Goal: Task Accomplishment & Management: Manage account settings

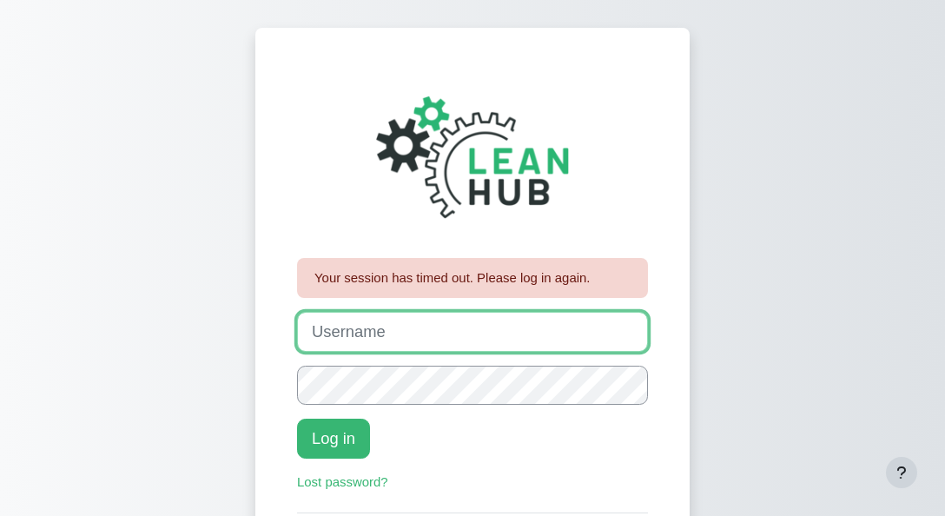
click at [353, 337] on input "Username" at bounding box center [472, 332] width 351 height 40
click at [371, 346] on input "Username" at bounding box center [472, 332] width 351 height 40
type input "J"
type input "johanna"
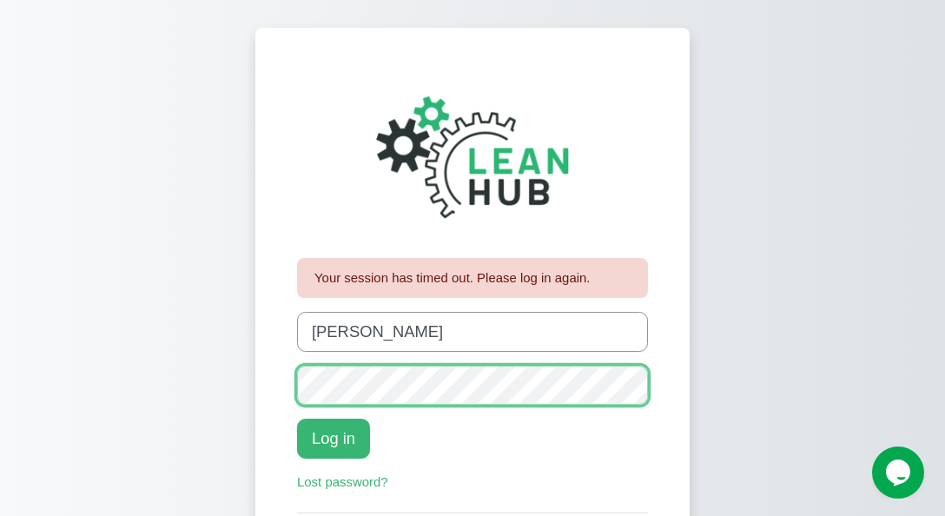
click at [297, 419] on button "Log in" at bounding box center [333, 439] width 73 height 40
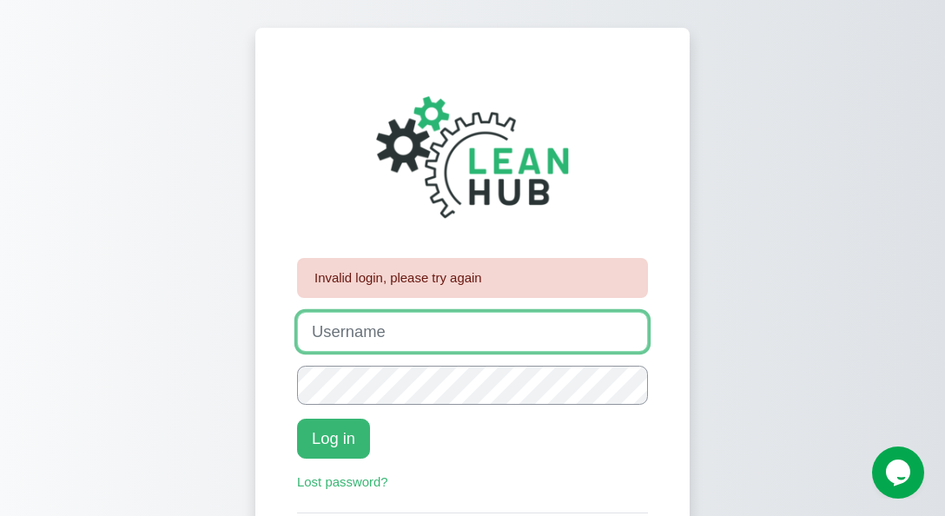
click at [354, 338] on input "Username" at bounding box center [472, 332] width 351 height 40
type input "Johanna"
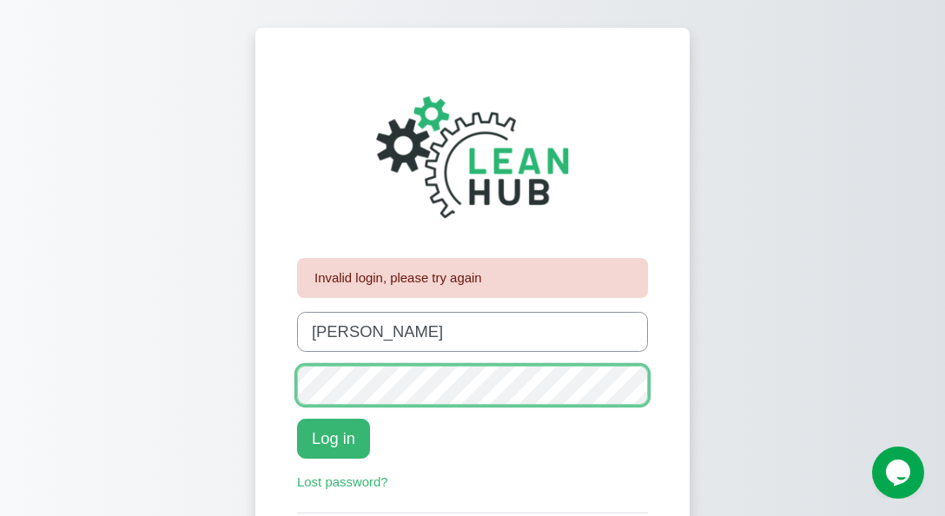
click at [297, 419] on button "Log in" at bounding box center [333, 439] width 73 height 40
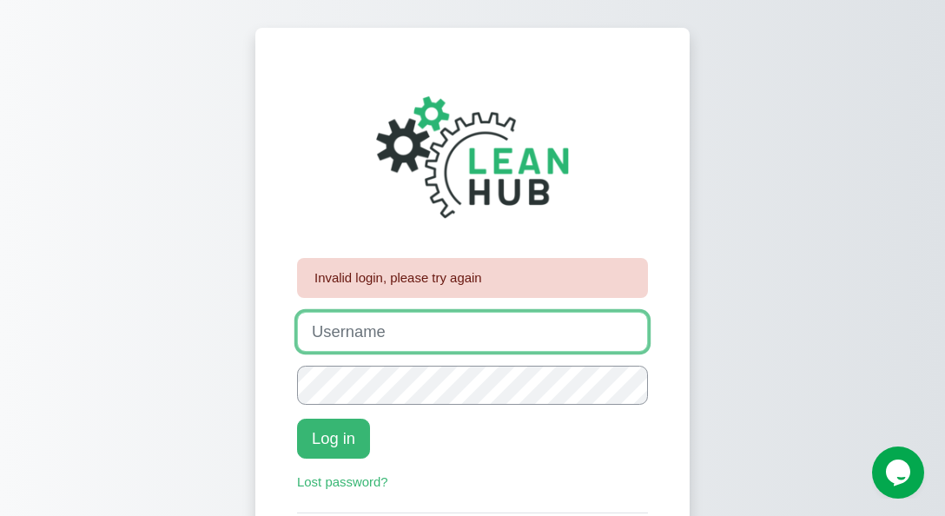
click at [402, 335] on input "Username" at bounding box center [472, 332] width 351 height 40
type input "Johanna"
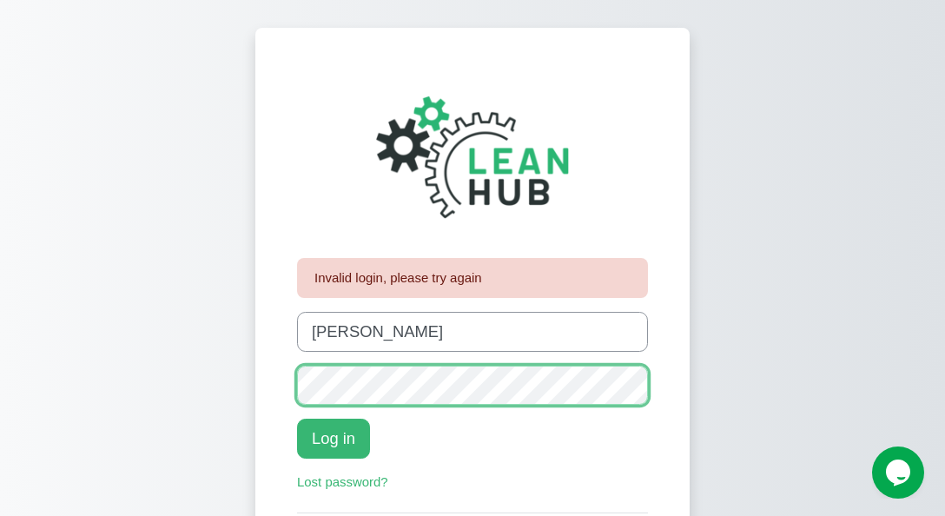
click at [297, 419] on button "Log in" at bounding box center [333, 439] width 73 height 40
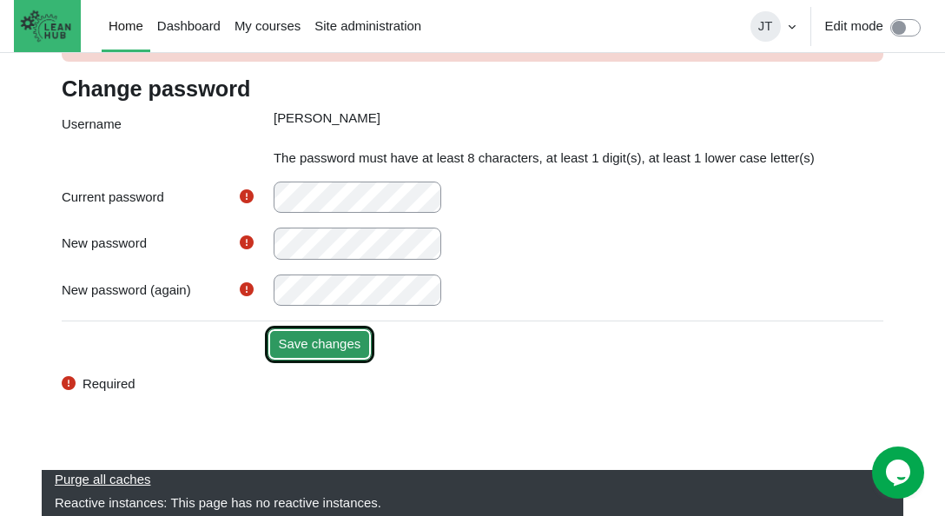
click at [315, 343] on input "Save changes" at bounding box center [319, 343] width 105 height 31
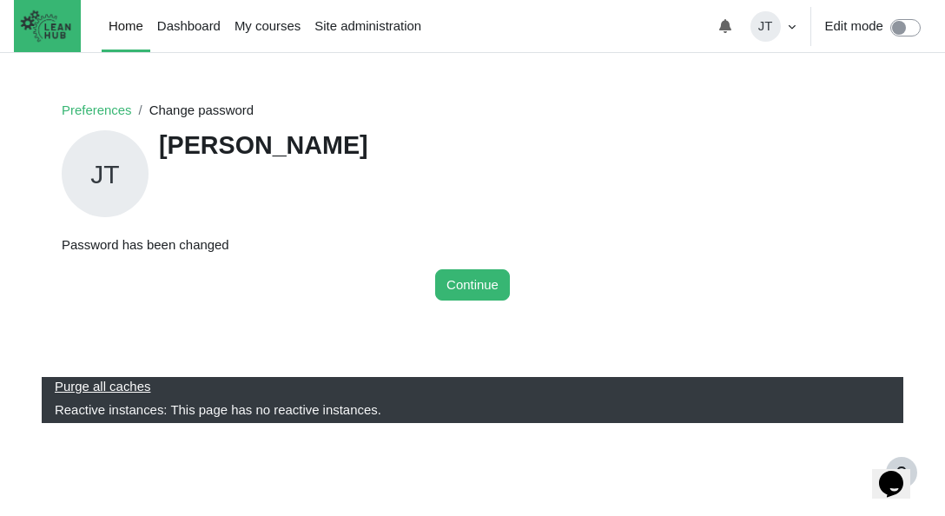
click at [471, 168] on div "JT Johanna Talictic" at bounding box center [472, 174] width 821 height 94
click at [461, 279] on button "Continue" at bounding box center [472, 284] width 75 height 31
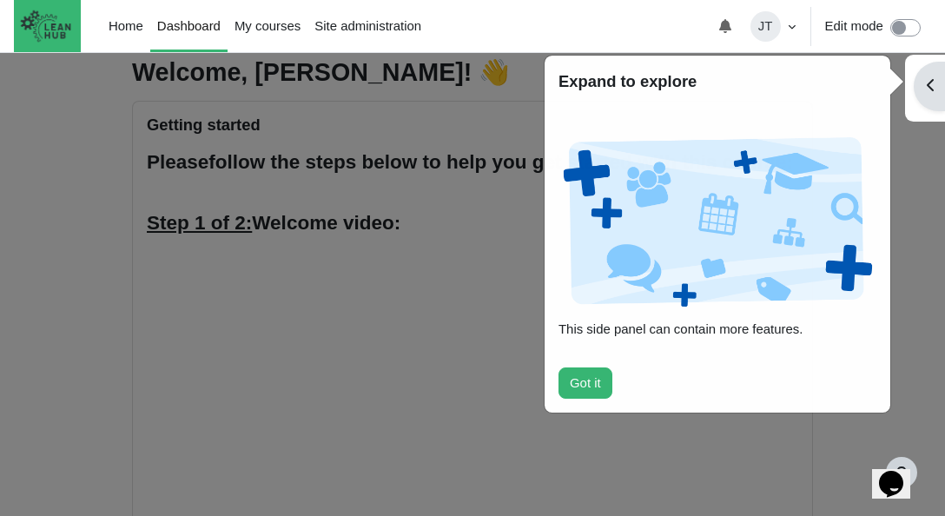
scroll to position [54, 0]
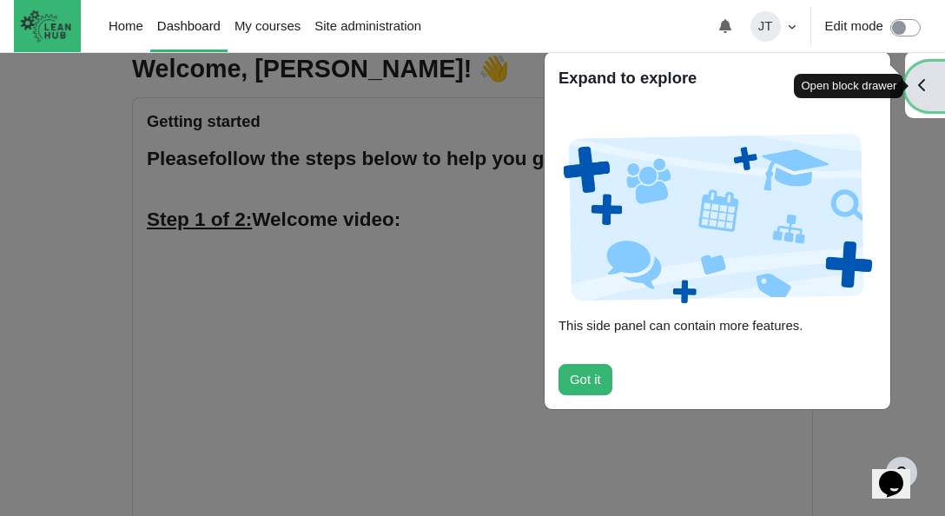
click at [920, 92] on span at bounding box center [922, 85] width 9 height 15
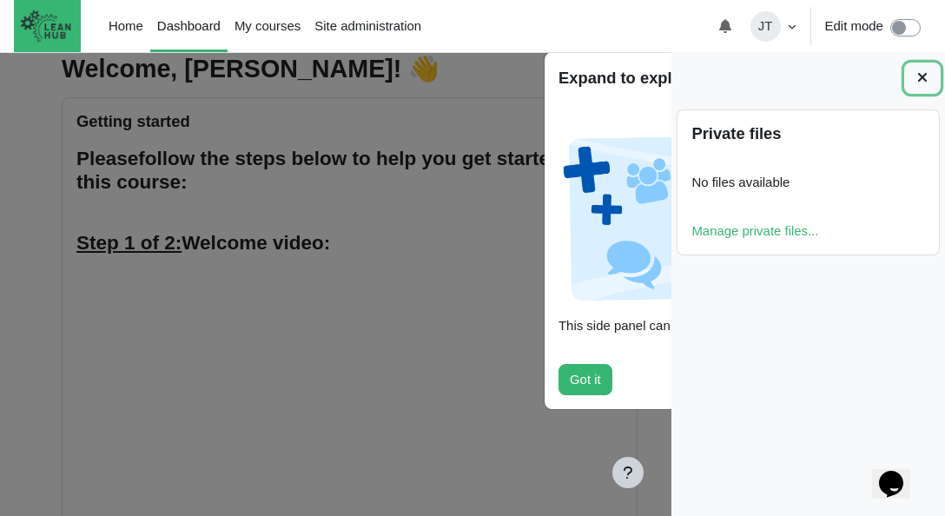
click at [925, 82] on icon at bounding box center [922, 77] width 14 height 14
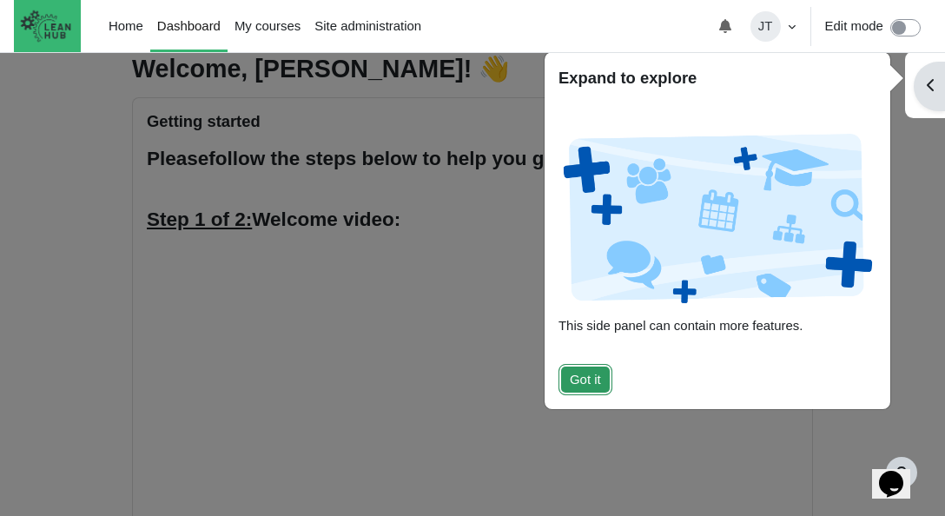
click at [595, 374] on button "Got it" at bounding box center [585, 379] width 54 height 31
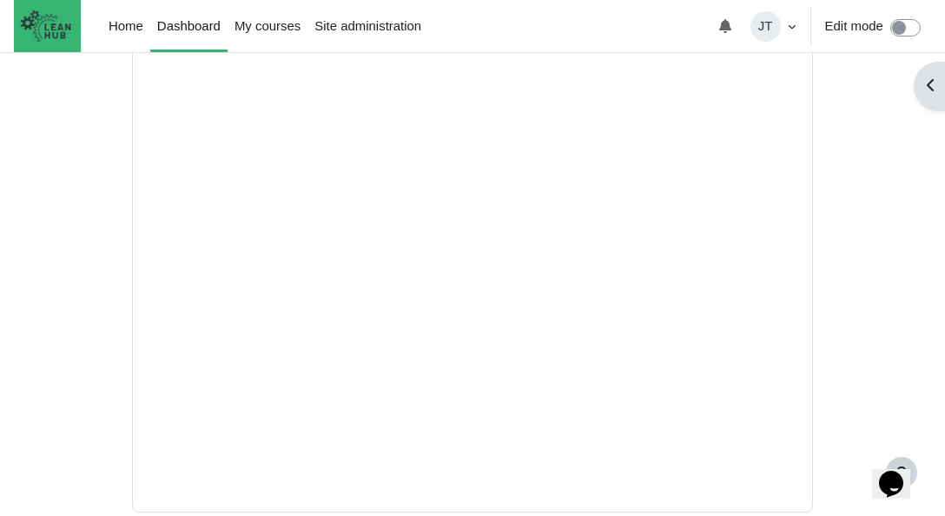
scroll to position [903, 0]
